Goal: Transaction & Acquisition: Purchase product/service

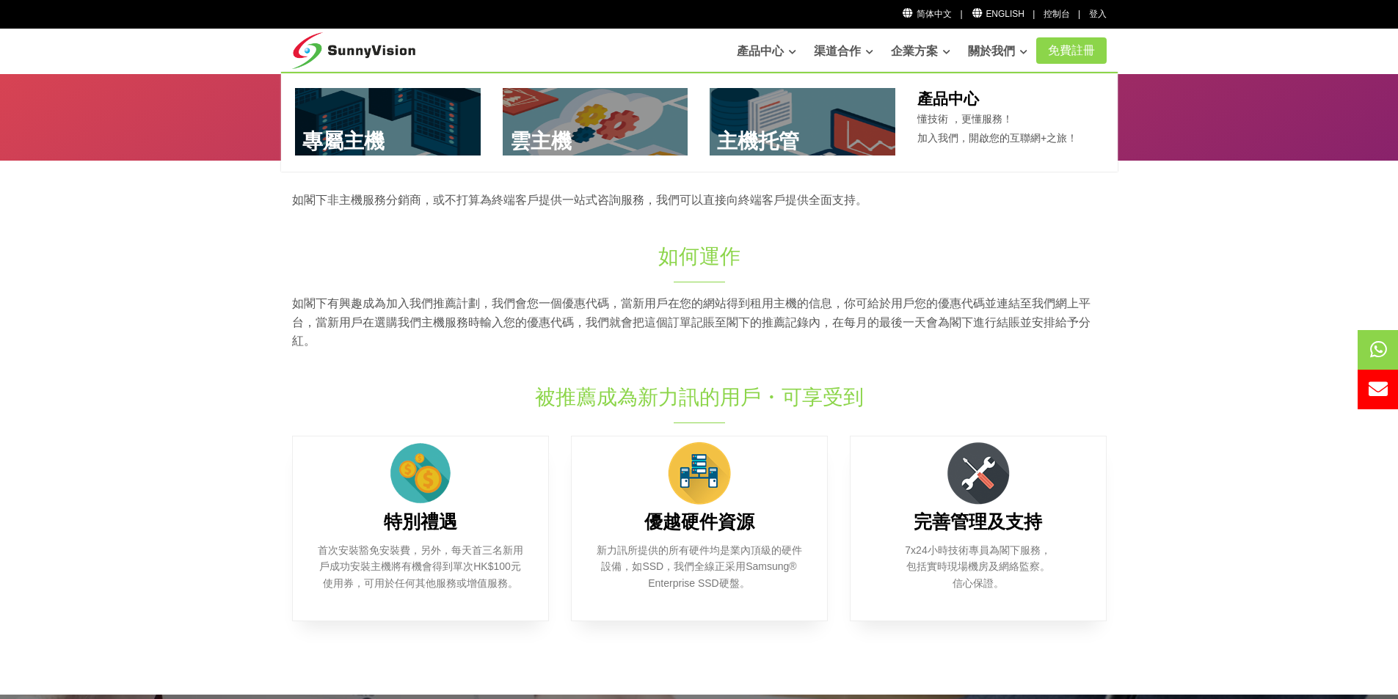
click at [753, 125] on link at bounding box center [802, 121] width 186 height 67
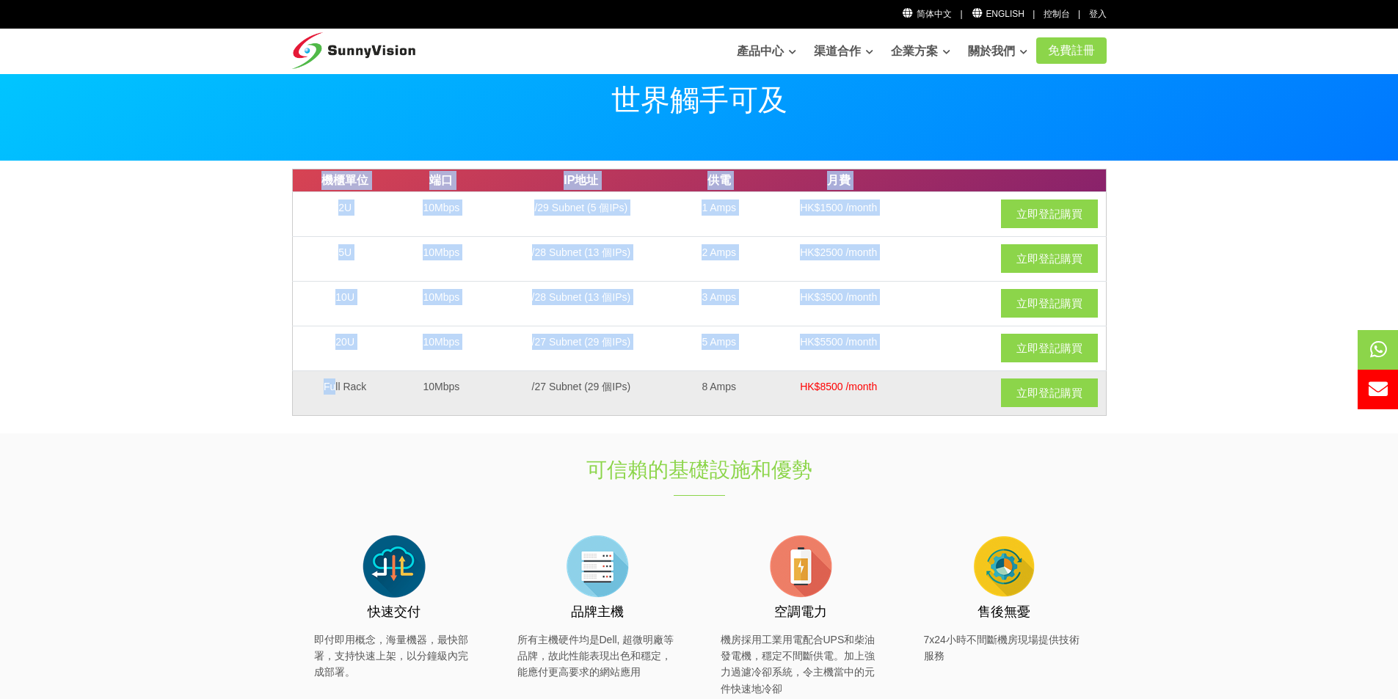
drag, startPoint x: 348, startPoint y: 387, endPoint x: 929, endPoint y: 393, distance: 580.4
click at [929, 393] on tr "Full Rack 10Mbps /27 Subnet (29 個IPs) 8 Amps HK$8500 /month 立即登記購買" at bounding box center [699, 393] width 814 height 45
click at [929, 393] on div "立即登記購買" at bounding box center [1011, 393] width 174 height 29
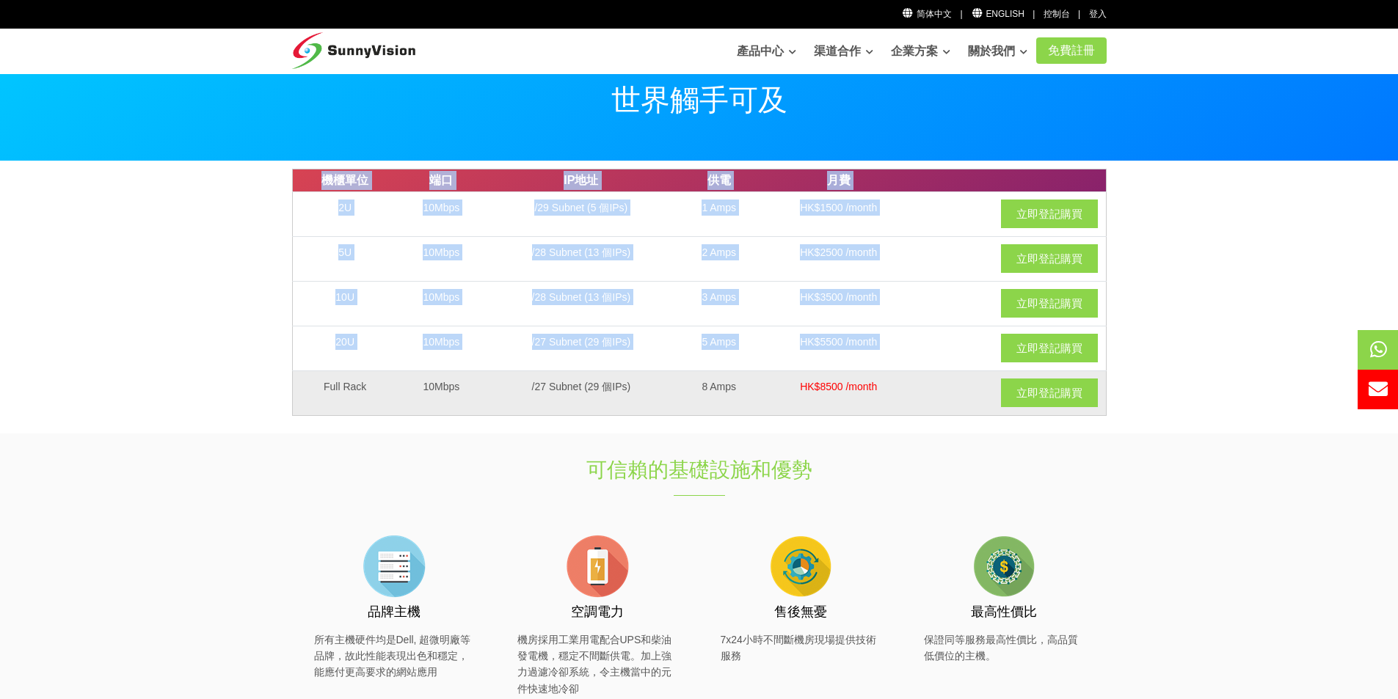
drag, startPoint x: 929, startPoint y: 389, endPoint x: 320, endPoint y: 393, distance: 609.0
click at [320, 393] on tr "Full Rack 10Mbps /27 Subnet (29 個IPs) 8 Amps HK$8500 /month 立即登記購買" at bounding box center [699, 393] width 814 height 45
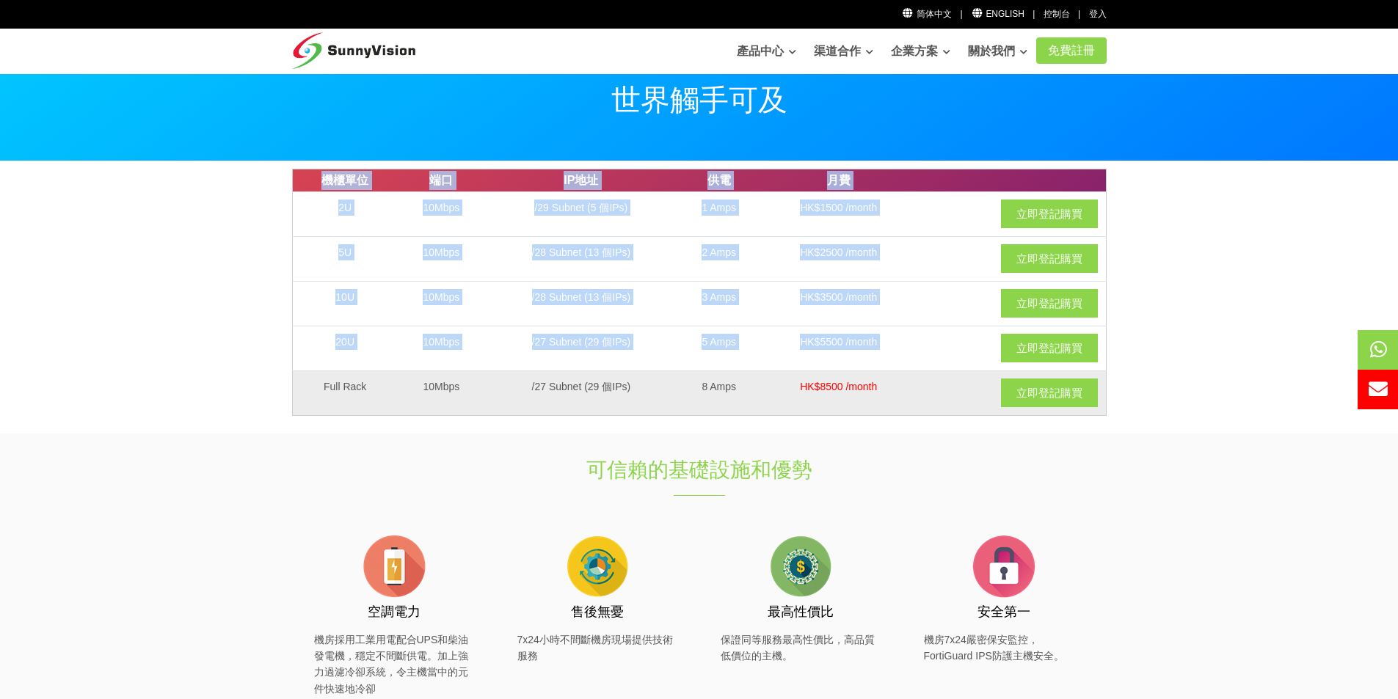
click at [320, 393] on td "Full Rack" at bounding box center [345, 393] width 106 height 45
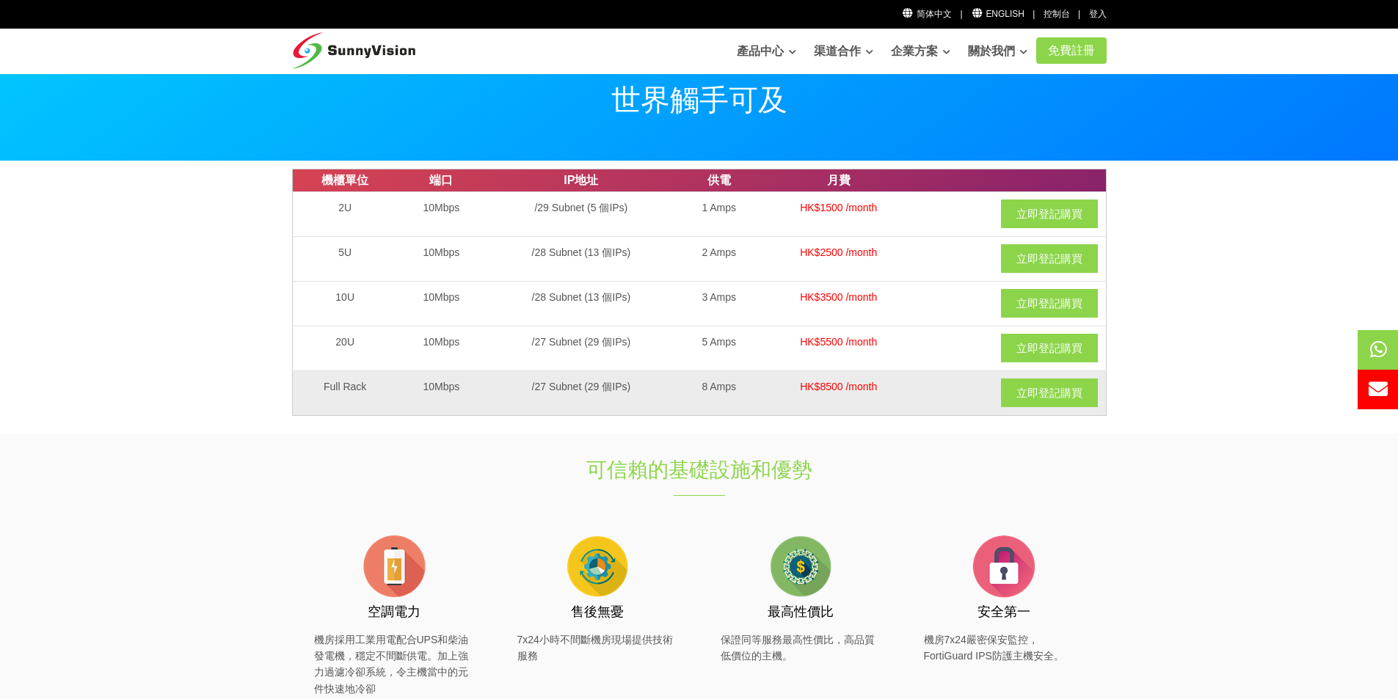
drag, startPoint x: 322, startPoint y: 386, endPoint x: 896, endPoint y: 389, distance: 573.7
click at [896, 389] on tr "Full Rack 10Mbps /27 Subnet (29 個IPs) 8 Amps HK$8500 /month 立即登記購買" at bounding box center [699, 393] width 814 height 45
click at [896, 389] on td "HK$8500 /month" at bounding box center [839, 393] width 156 height 45
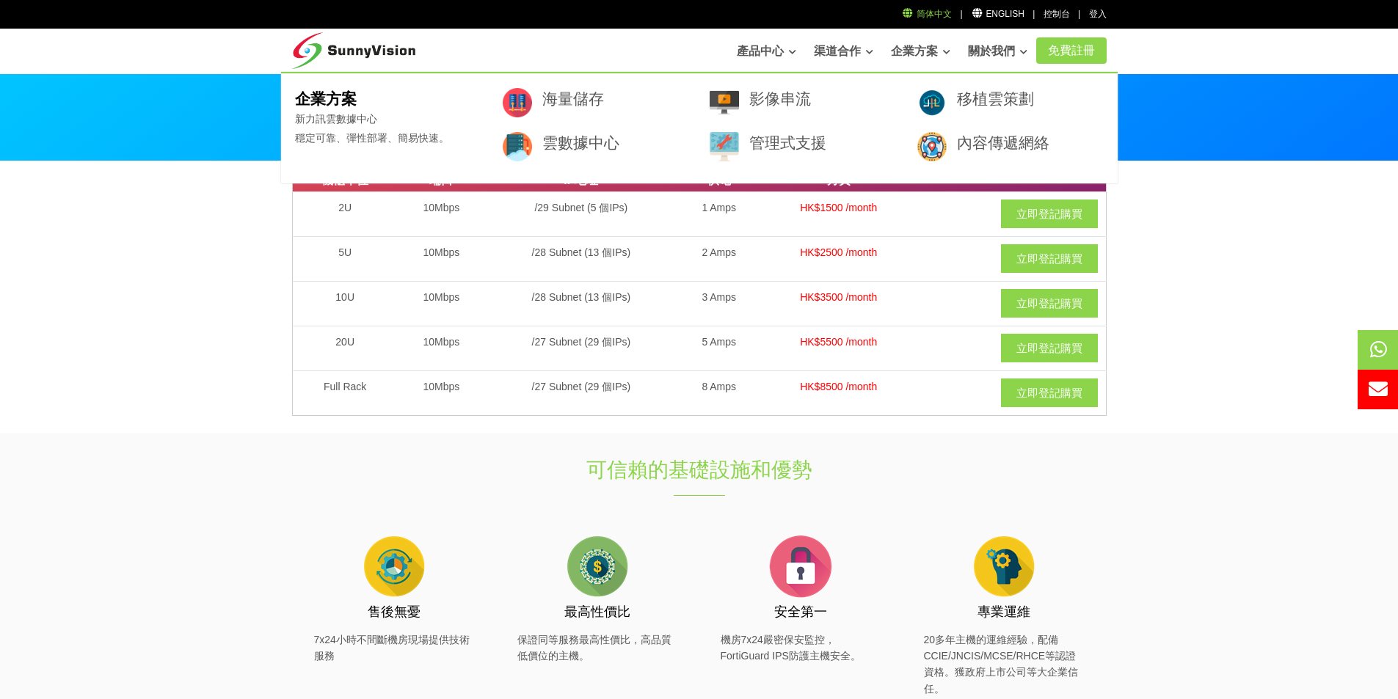
click at [927, 19] on link "简体中文" at bounding box center [927, 14] width 51 height 10
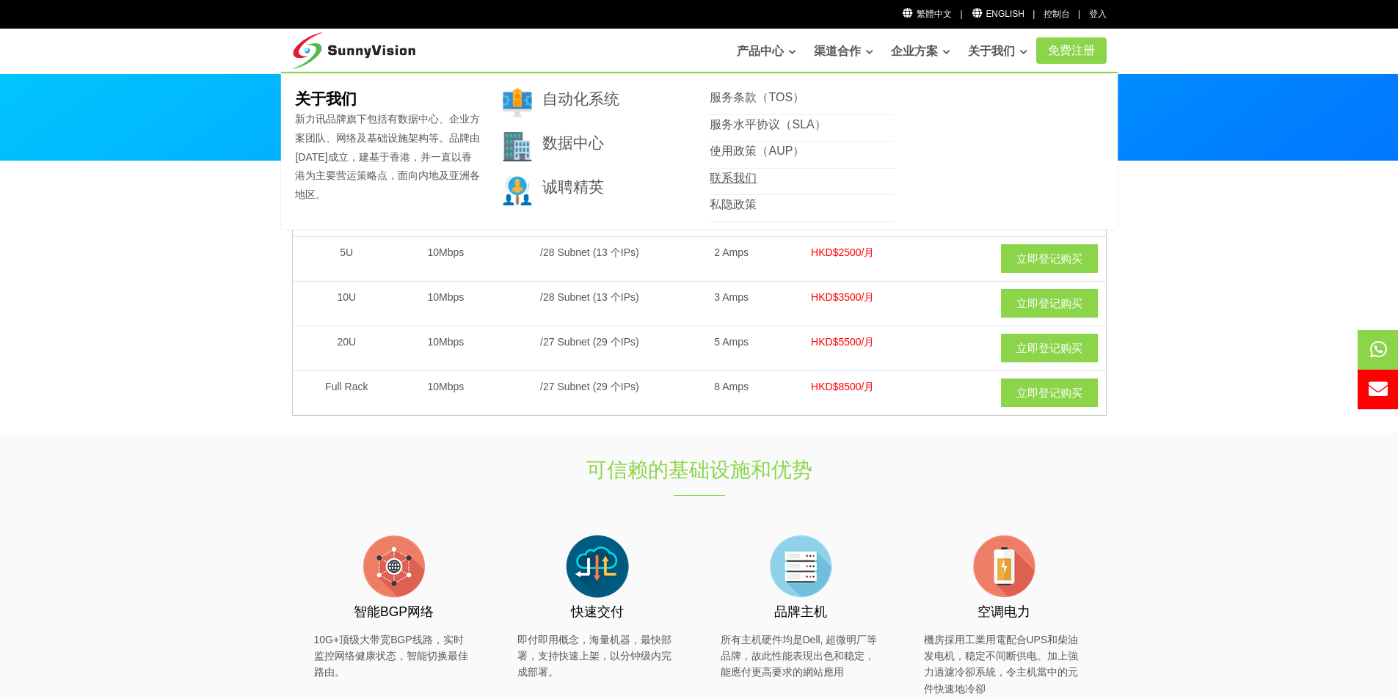
click at [742, 182] on link "联系我们" at bounding box center [732, 178] width 47 height 12
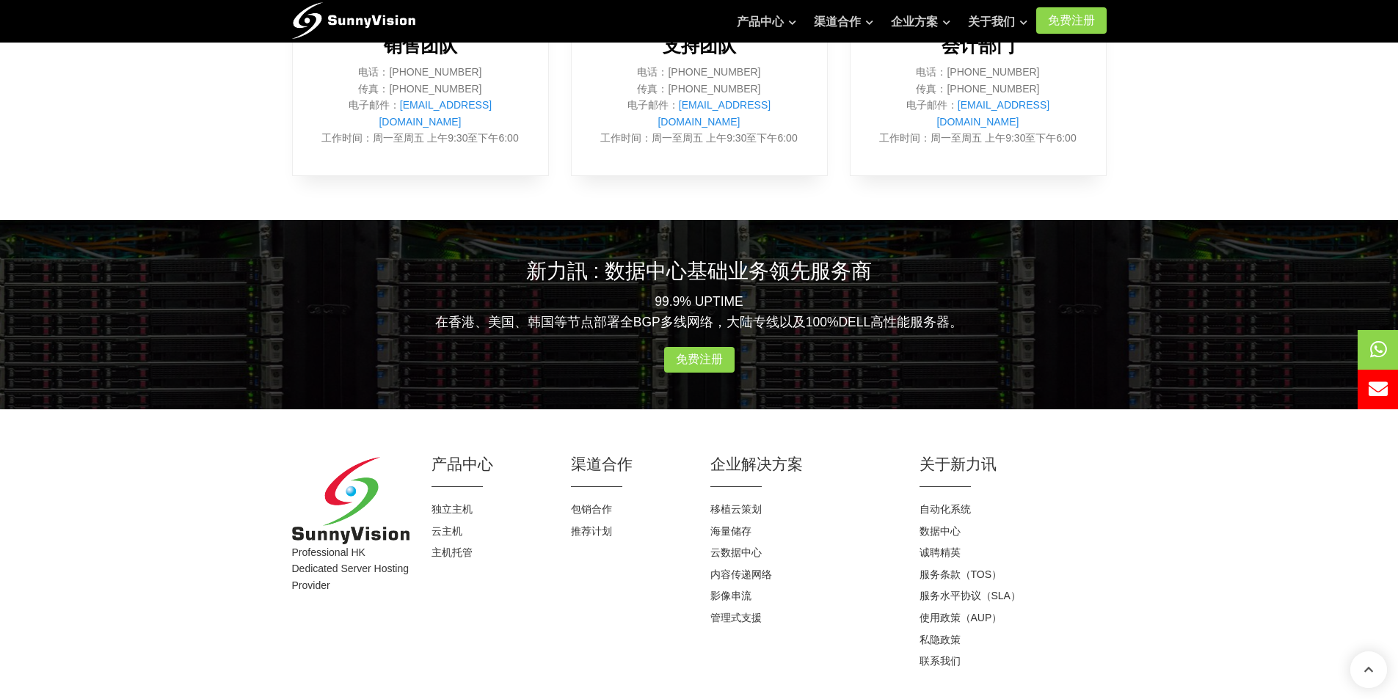
scroll to position [739, 0]
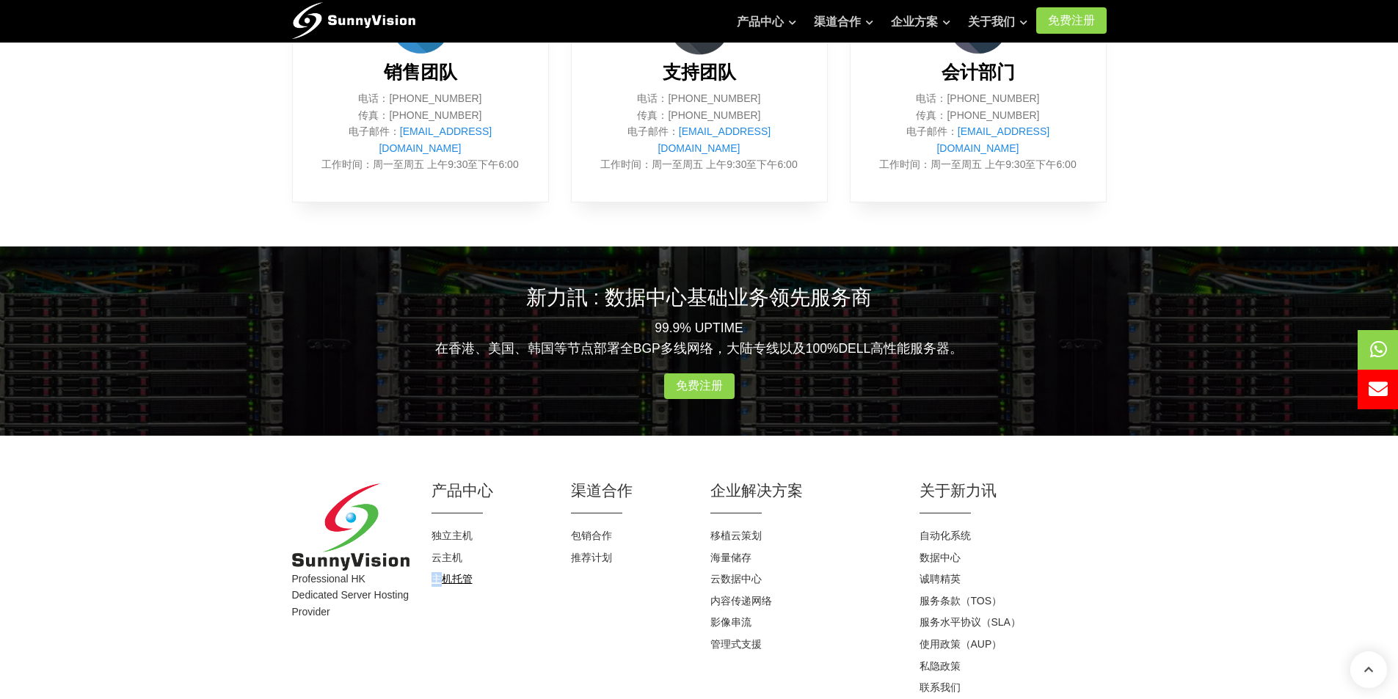
drag, startPoint x: 435, startPoint y: 563, endPoint x: 442, endPoint y: 563, distance: 7.4
click at [442, 563] on div "产品中心 独立主机 云主机 主机托管" at bounding box center [489, 589] width 139 height 219
click at [440, 573] on link "主机托管" at bounding box center [451, 579] width 41 height 12
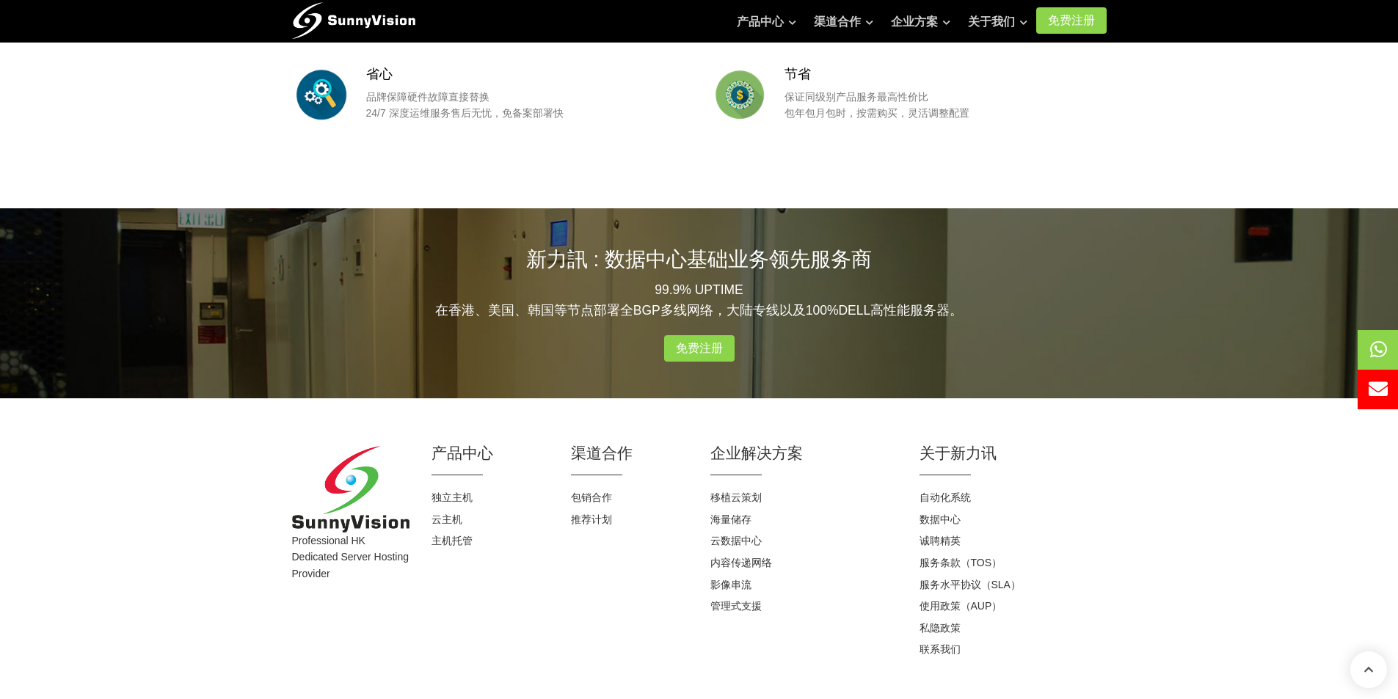
scroll to position [1409, 0]
